Goal: Check status: Check status

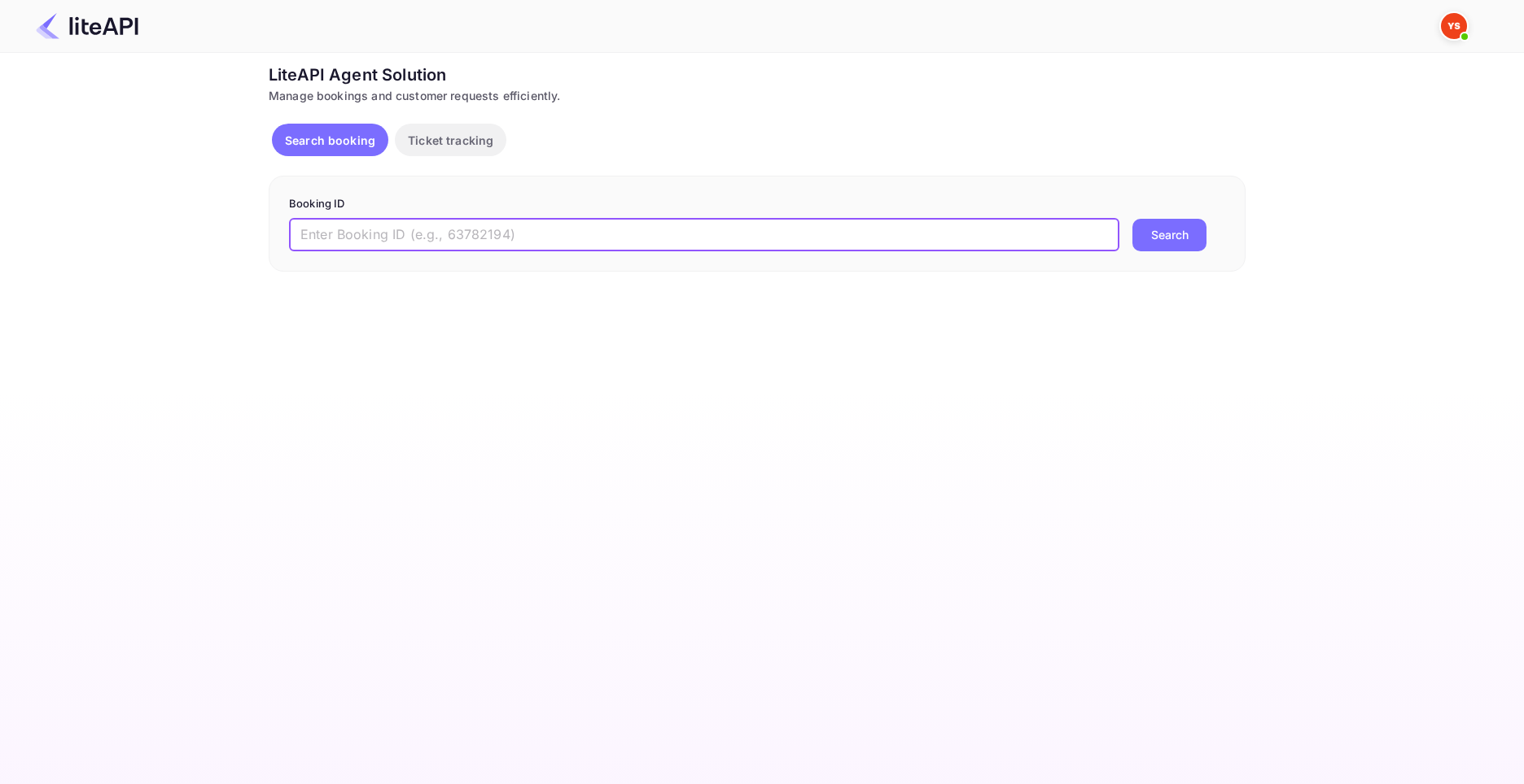
click at [608, 233] on input "text" at bounding box center [704, 235] width 830 height 32
paste input "8987355"
type input "8987355"
click at [1132, 219] on button "Search" at bounding box center [1169, 235] width 74 height 32
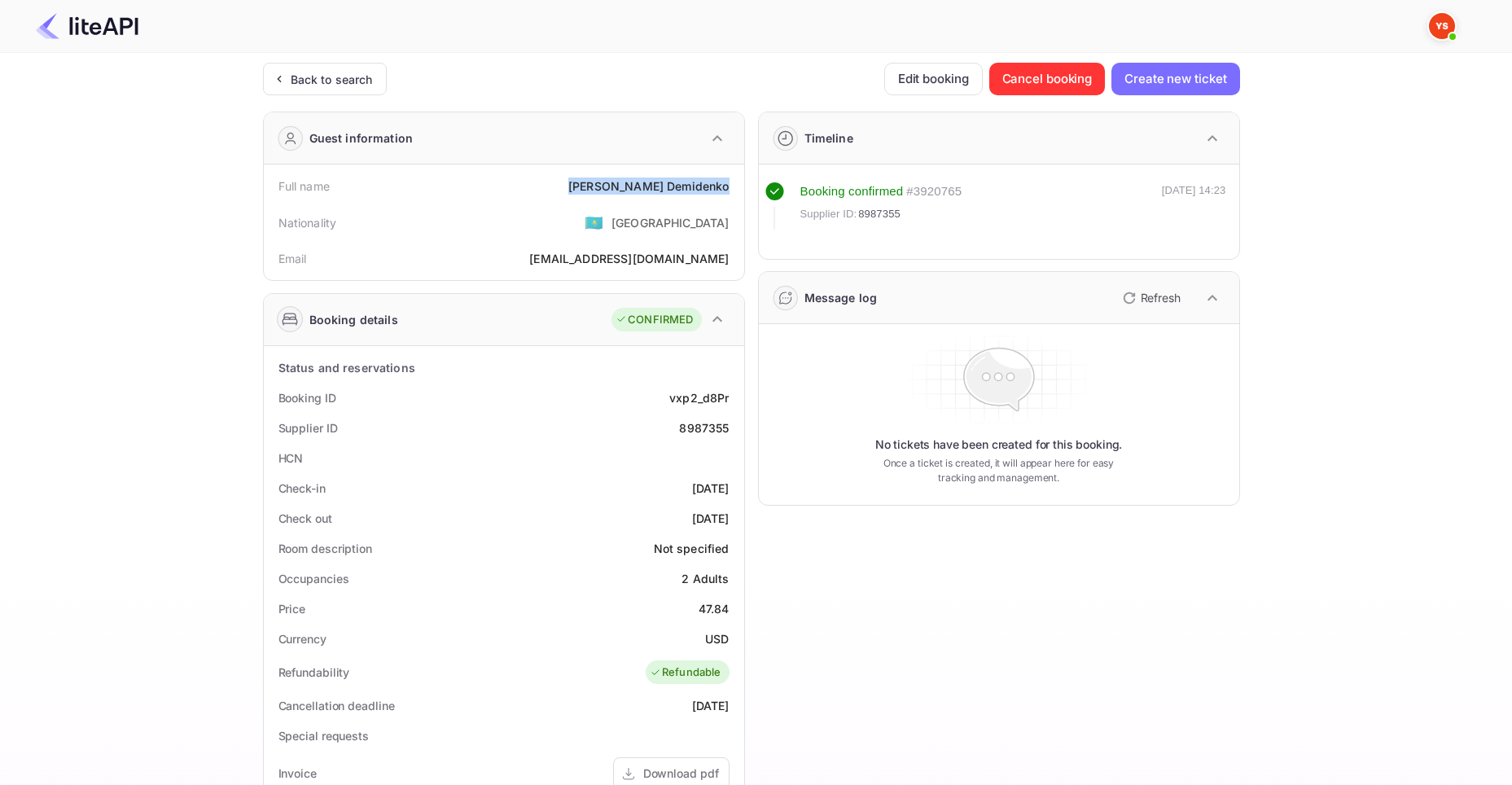
drag, startPoint x: 626, startPoint y: 190, endPoint x: 731, endPoint y: 190, distance: 105.0
click at [731, 190] on div "Full name [PERSON_NAME]" at bounding box center [503, 186] width 467 height 30
copy div "[PERSON_NAME]"
drag, startPoint x: 699, startPoint y: 606, endPoint x: 739, endPoint y: 610, distance: 40.2
click at [739, 610] on div "Status and reservations Booking ID vxp2_d8Pr Supplier ID 8987355 HCN Check-in […" at bounding box center [503, 750] width 480 height 807
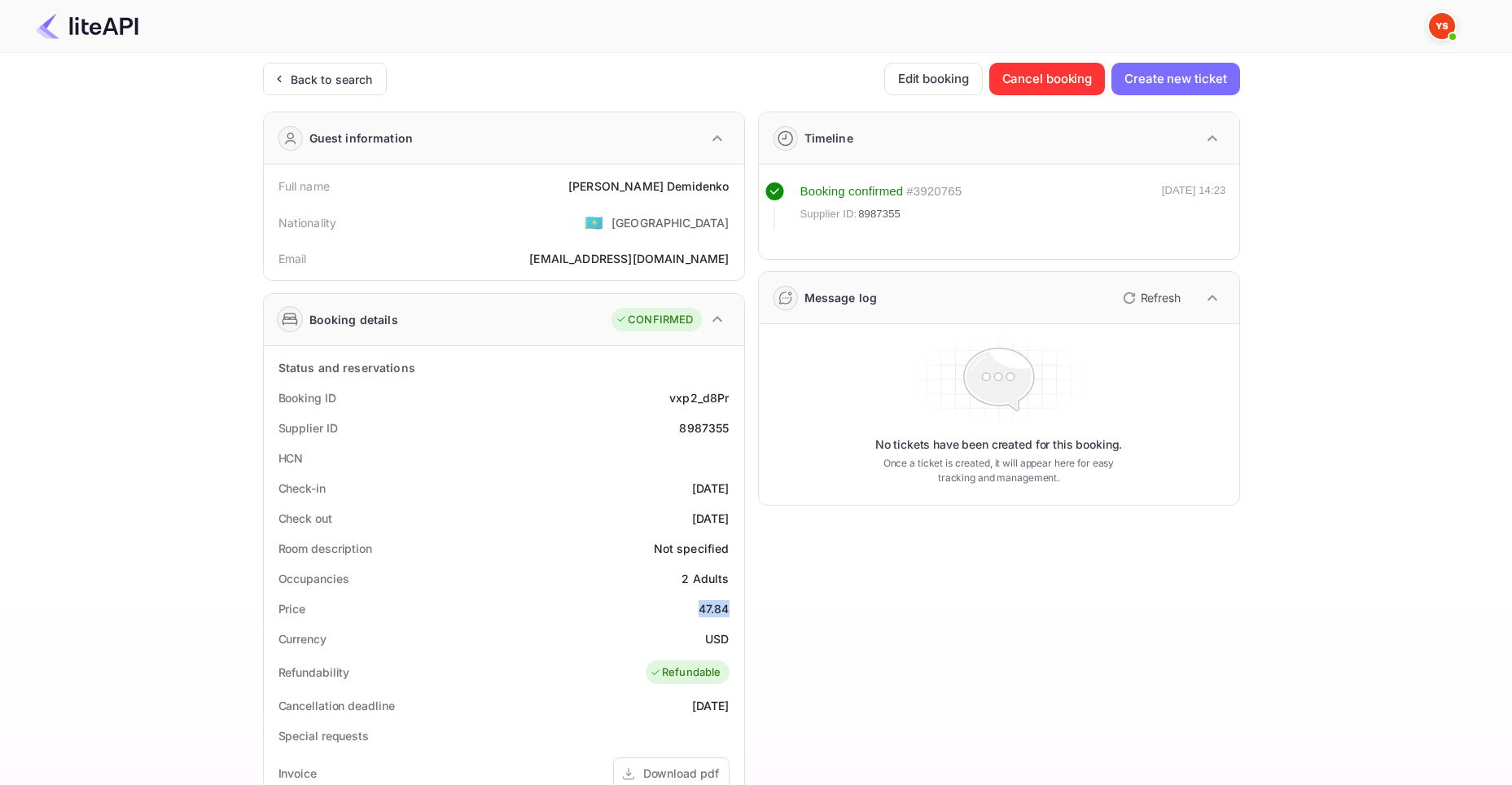
copy div "47.84"
drag, startPoint x: 705, startPoint y: 637, endPoint x: 732, endPoint y: 640, distance: 27.2
click at [732, 640] on div "Currency USD" at bounding box center [503, 639] width 467 height 30
copy div "USD"
